Goal: Information Seeking & Learning: Find contact information

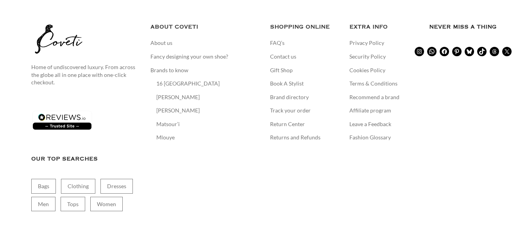
scroll to position [1897, 0]
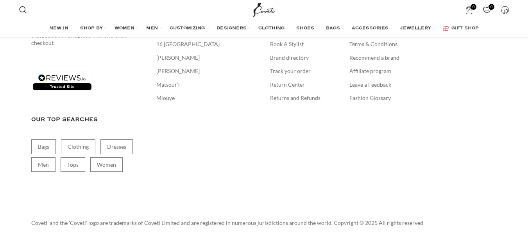
click at [289, 85] on div "SHOPPING ONLINE FAQ’s Contact us Gift Shop Book A Stylist Brand directory Track…" at bounding box center [304, 93] width 68 height 220
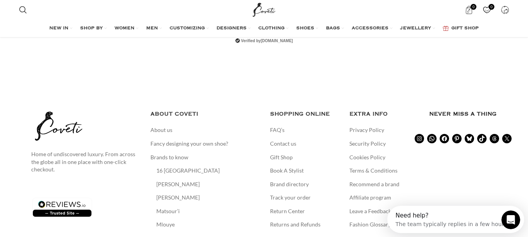
scroll to position [1814, 0]
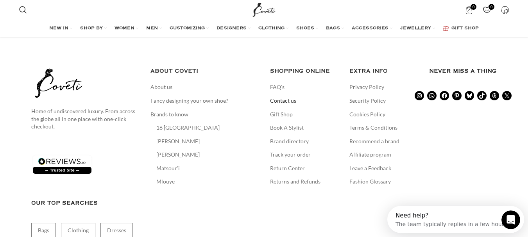
click at [280, 97] on link "Contact us" at bounding box center [283, 101] width 27 height 8
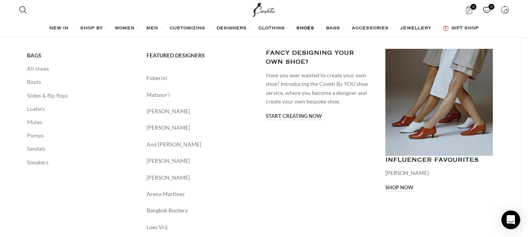
scroll to position [156, 0]
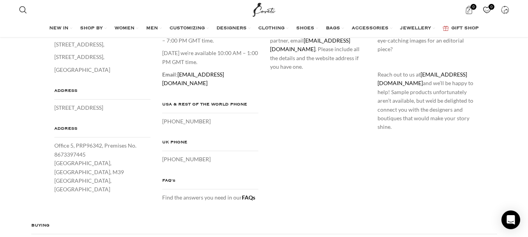
click at [226, 138] on h4 "UK PHONE" at bounding box center [210, 144] width 96 height 13
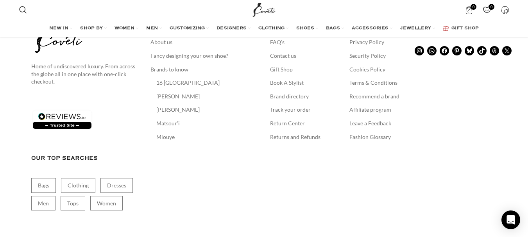
scroll to position [625, 0]
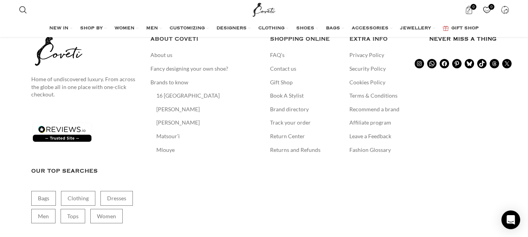
drag, startPoint x: 443, startPoint y: 54, endPoint x: 398, endPoint y: 48, distance: 44.6
click at [443, 61] on icon at bounding box center [443, 63] width 5 height 5
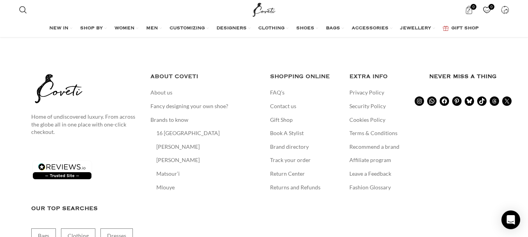
scroll to position [547, 0]
